Goal: Information Seeking & Learning: Learn about a topic

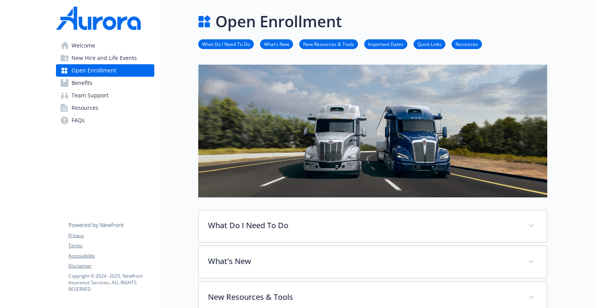
click at [88, 84] on span "Benefits" at bounding box center [82, 83] width 21 height 12
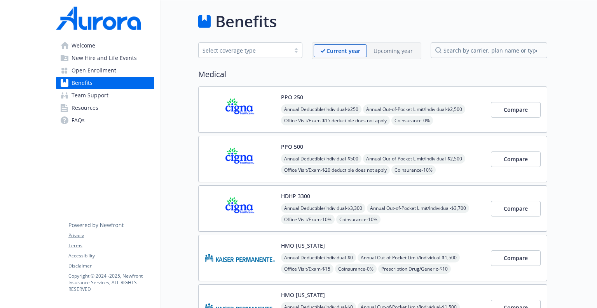
click at [394, 52] on p "Upcoming year" at bounding box center [393, 51] width 39 height 8
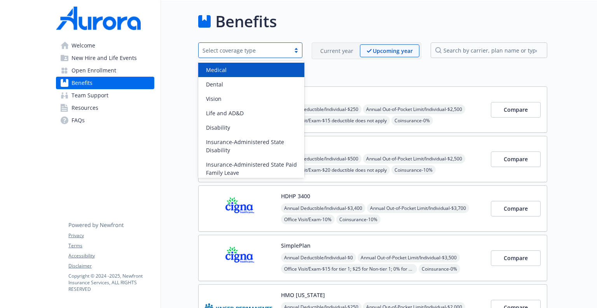
click at [297, 49] on div at bounding box center [297, 50] width 12 height 6
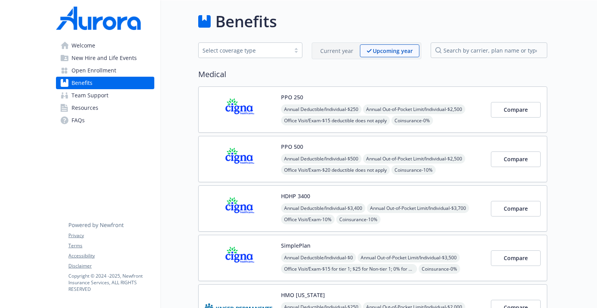
click at [275, 105] on div "PPO 250 Annual Deductible/Individual - $250 Annual Out-of-Pocket Limit/Individu…" at bounding box center [345, 109] width 280 height 33
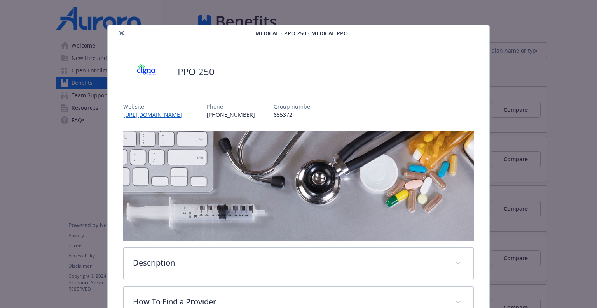
scroll to position [23, 0]
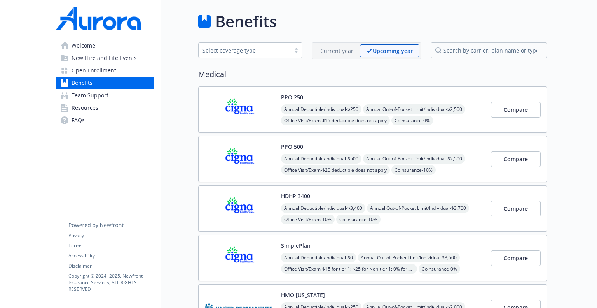
drag, startPoint x: 20, startPoint y: 141, endPoint x: 18, endPoint y: 136, distance: 5.4
click at [335, 54] on p "Current year" at bounding box center [336, 51] width 33 height 8
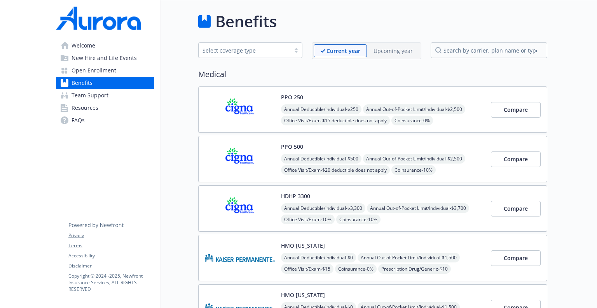
click at [399, 51] on p "Upcoming year" at bounding box center [393, 51] width 39 height 8
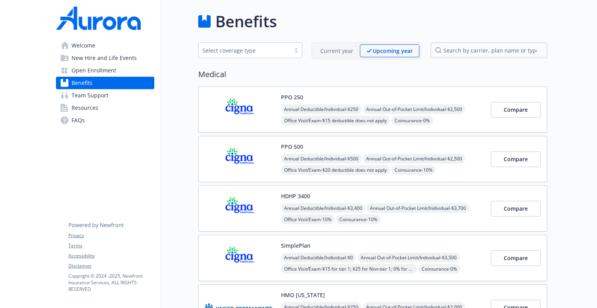
click at [101, 72] on span "Open Enrollment" at bounding box center [94, 70] width 45 height 12
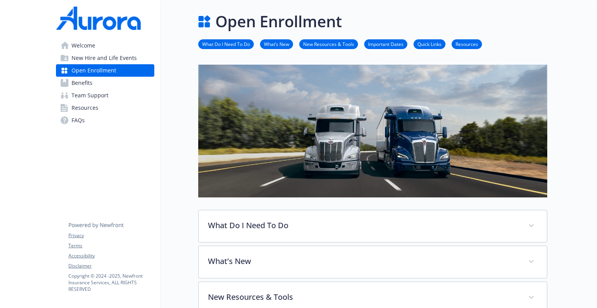
click at [475, 43] on link "Resources" at bounding box center [467, 43] width 30 height 7
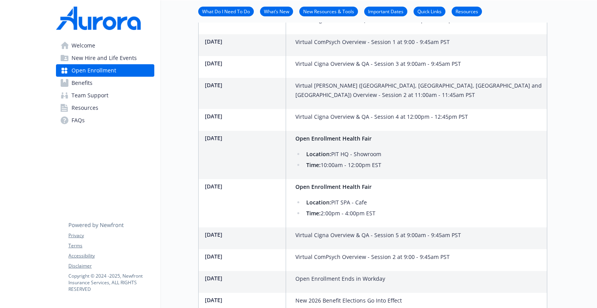
scroll to position [352, 6]
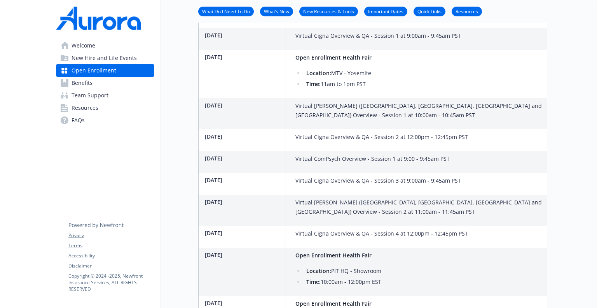
click at [79, 81] on span "Benefits" at bounding box center [82, 83] width 21 height 12
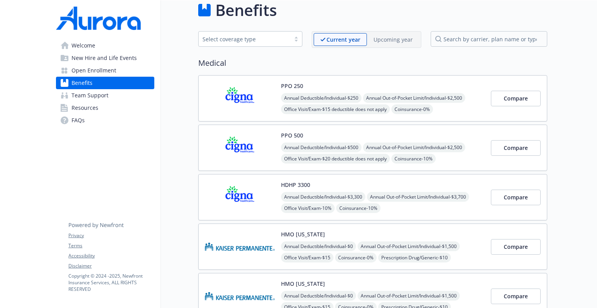
scroll to position [0, 6]
